Goal: Check status: Check status

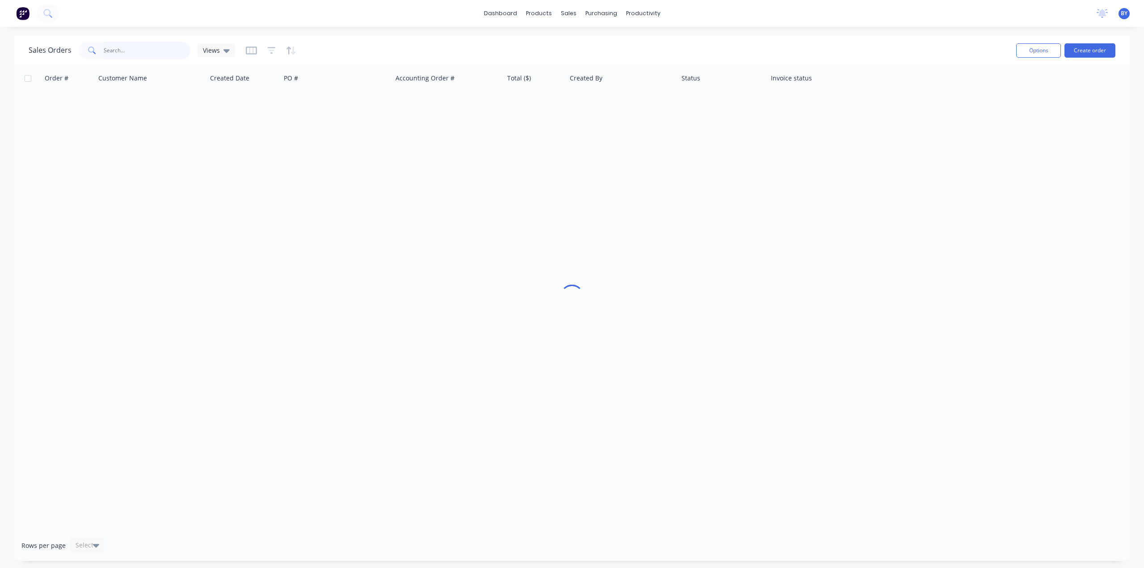
click at [141, 56] on input "text" at bounding box center [147, 51] width 87 height 18
type input "34110"
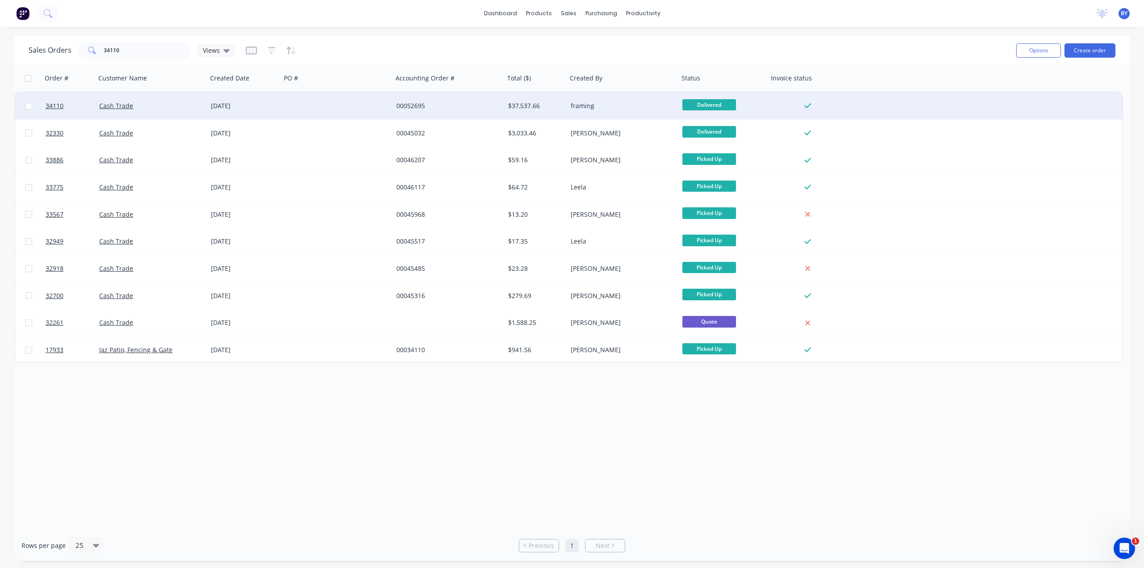
click at [380, 116] on div at bounding box center [337, 106] width 112 height 27
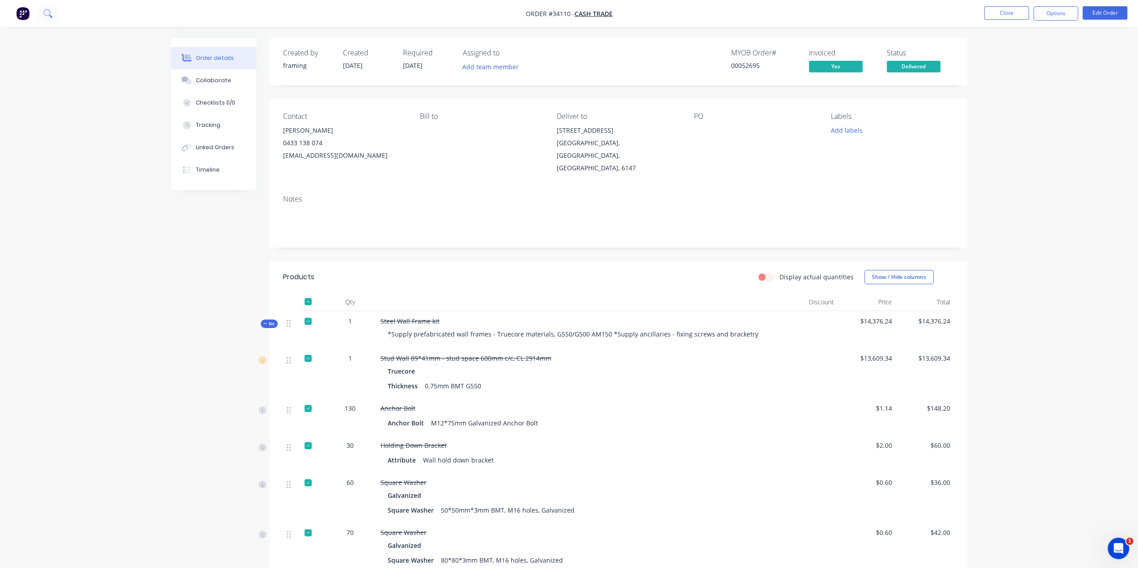
click at [55, 12] on button at bounding box center [48, 13] width 22 height 18
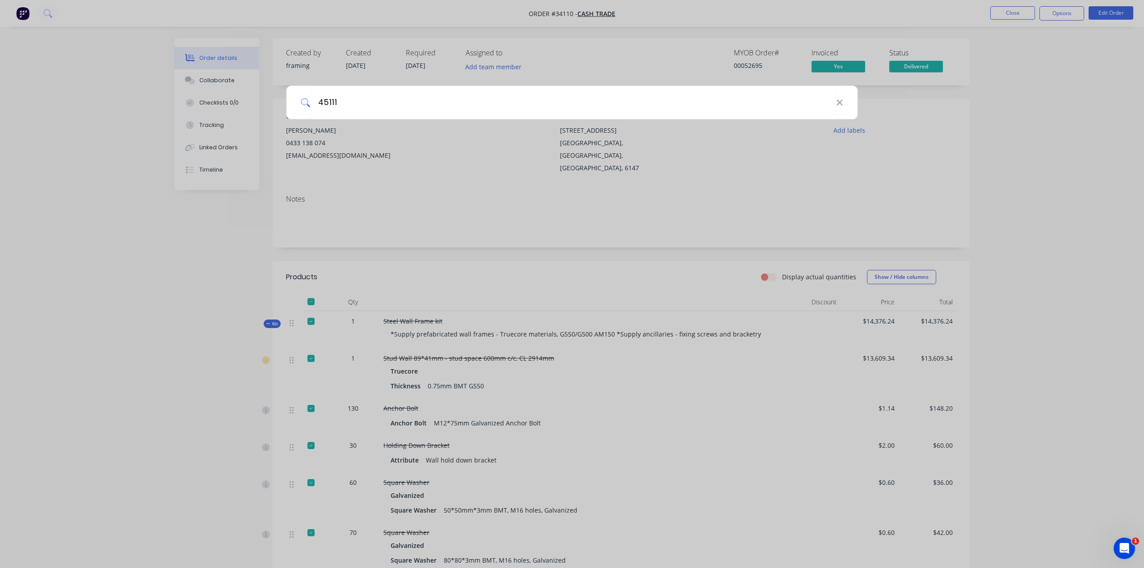
type input "45111"
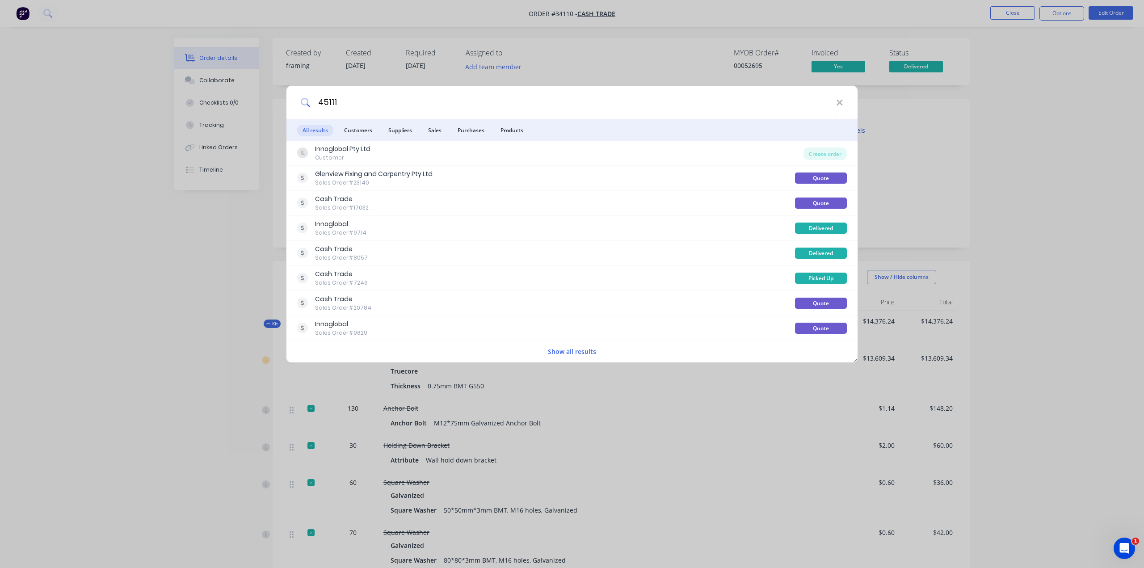
click at [122, 123] on div "45111 All results Customers Suppliers Sales Purchases Products IL Innoglobal Pt…" at bounding box center [572, 284] width 1144 height 568
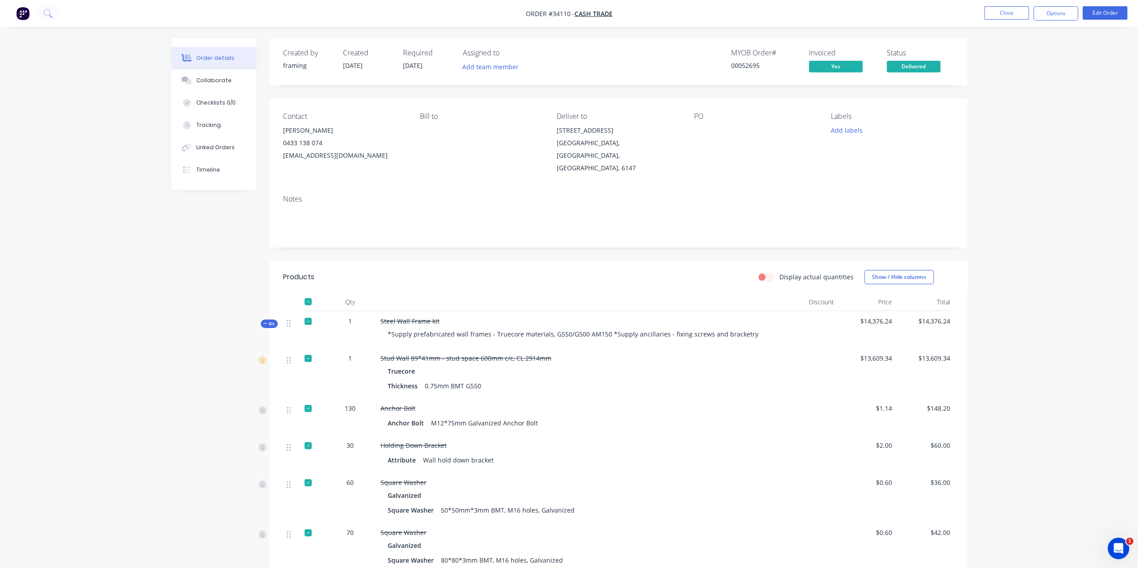
click at [20, 12] on img "button" at bounding box center [22, 13] width 13 height 13
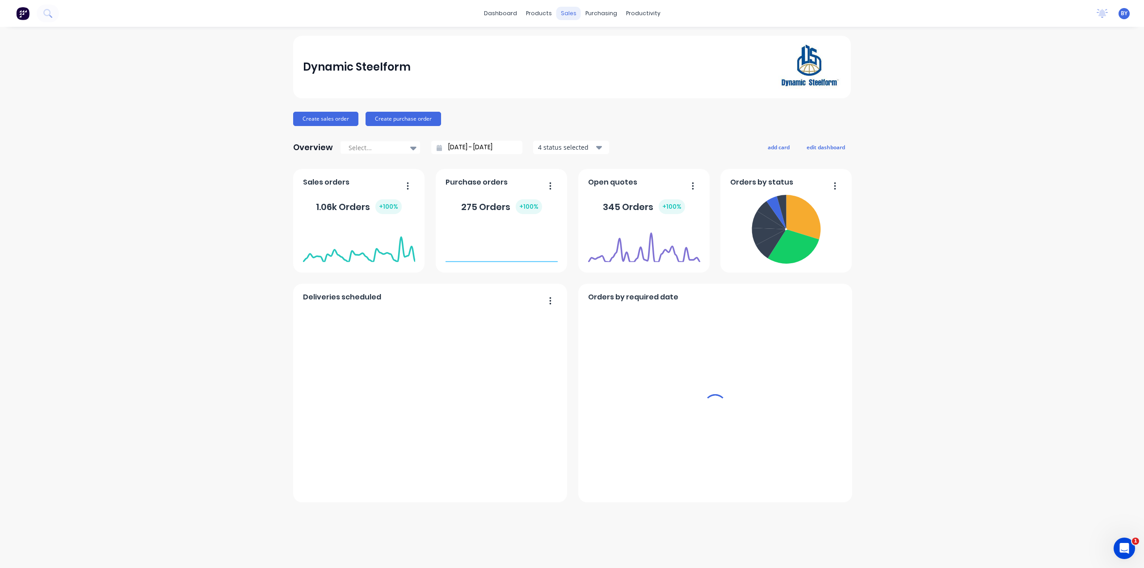
click at [568, 16] on div "sales" at bounding box center [569, 13] width 25 height 13
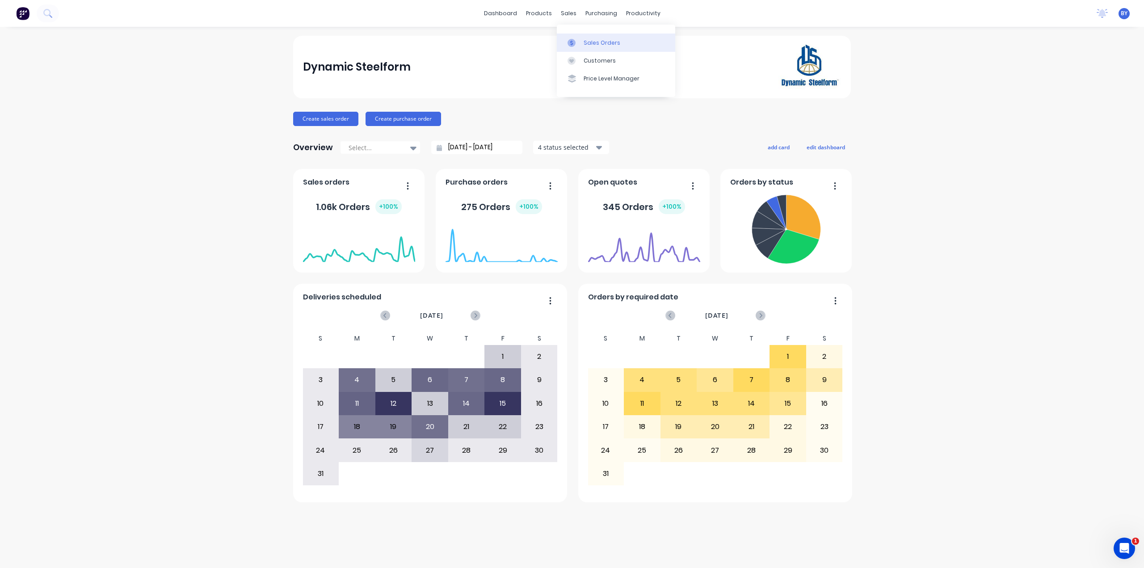
click at [578, 48] on link "Sales Orders" at bounding box center [616, 43] width 118 height 18
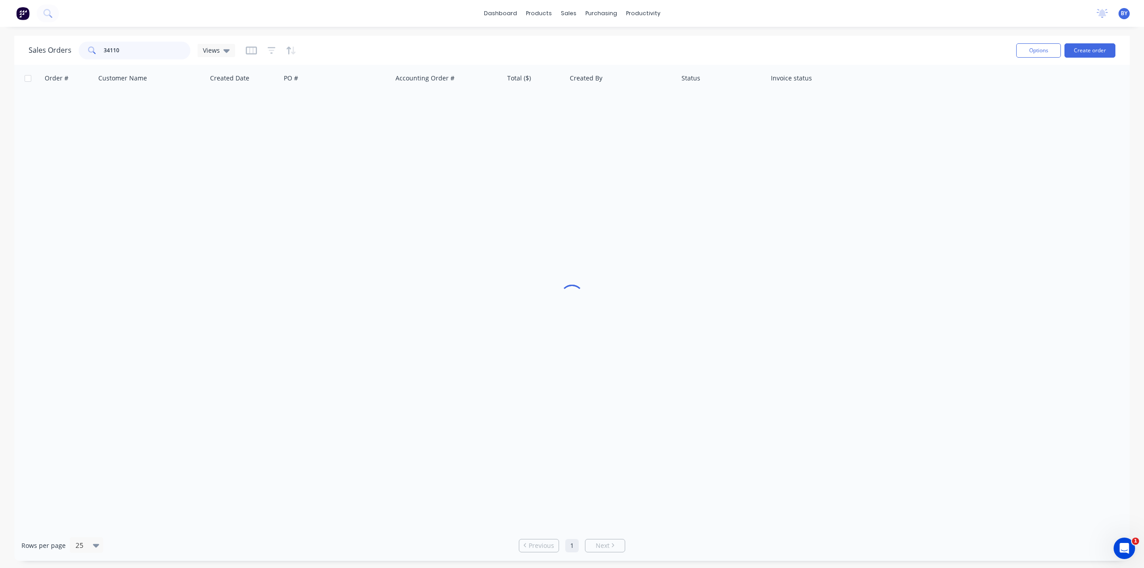
drag, startPoint x: 144, startPoint y: 54, endPoint x: 85, endPoint y: 51, distance: 59.0
click at [85, 51] on div "34110" at bounding box center [135, 51] width 112 height 18
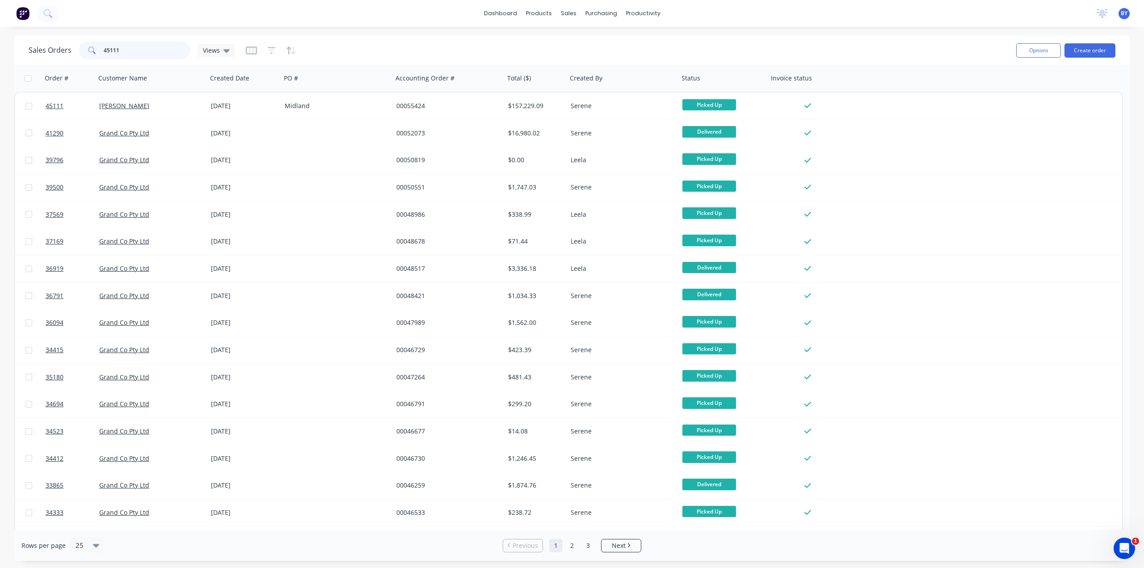
drag, startPoint x: 133, startPoint y: 53, endPoint x: 63, endPoint y: 55, distance: 70.7
click at [60, 55] on div "Sales Orders 45111 Views" at bounding box center [132, 51] width 207 height 18
type input "47331"
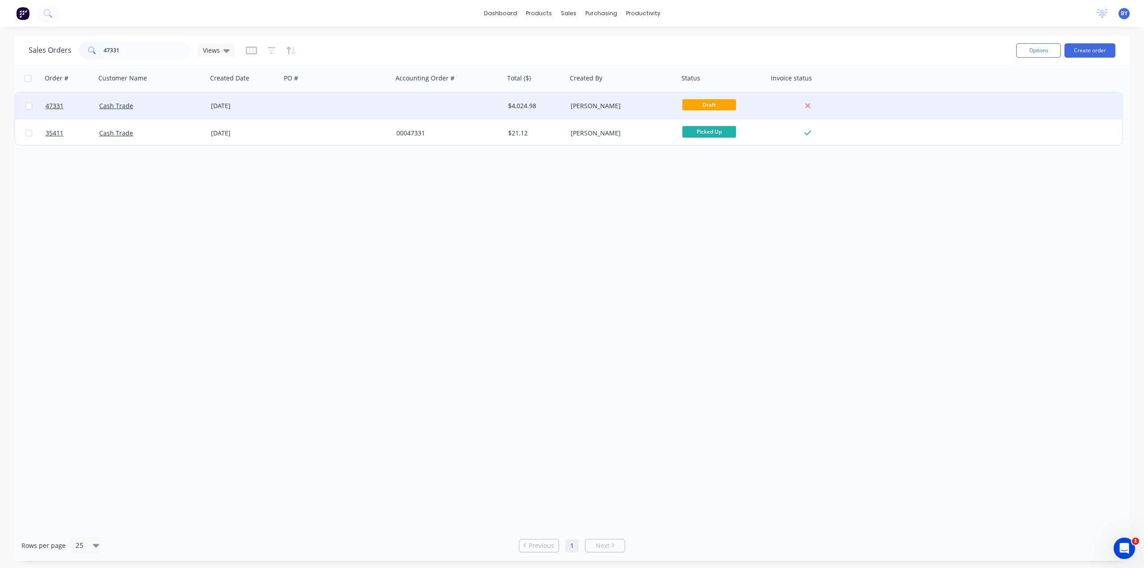
click at [190, 105] on div "Cash Trade" at bounding box center [148, 105] width 99 height 9
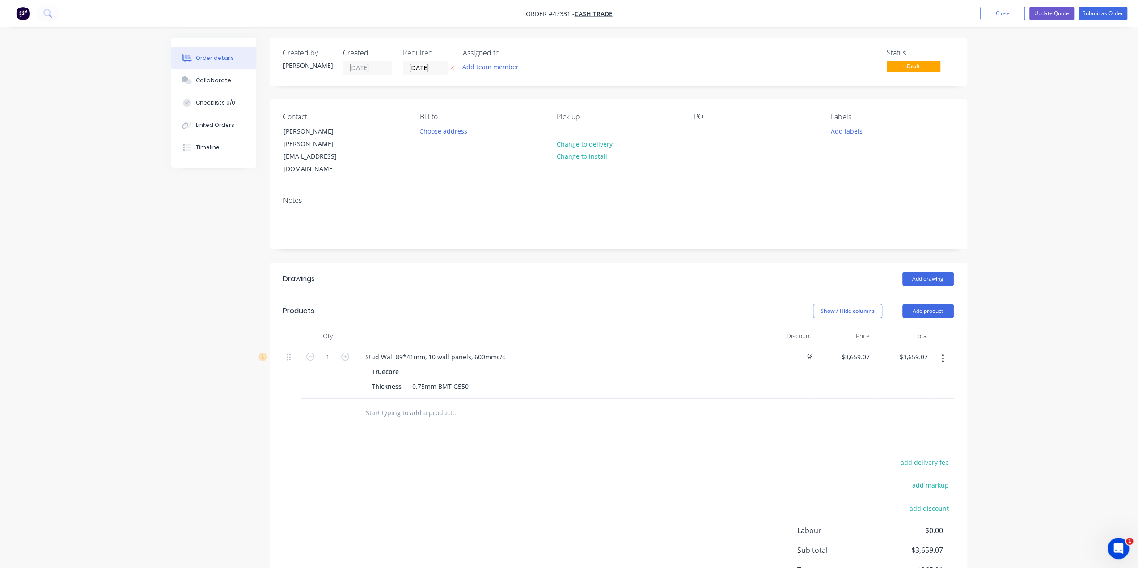
click at [430, 295] on header "Products Show / Hide columns Add product" at bounding box center [618, 311] width 697 height 32
